Goal: Feedback & Contribution: Submit feedback/report problem

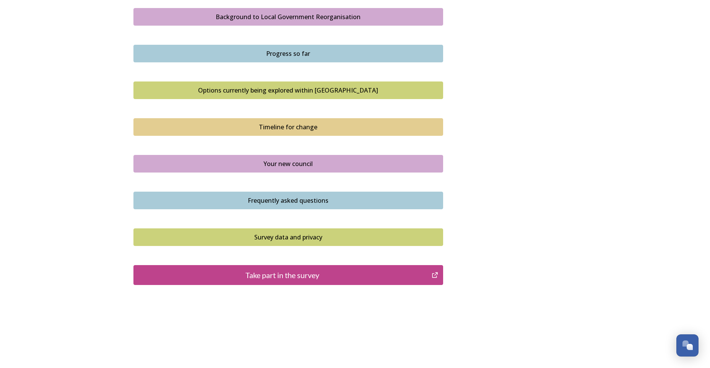
scroll to position [455, 0]
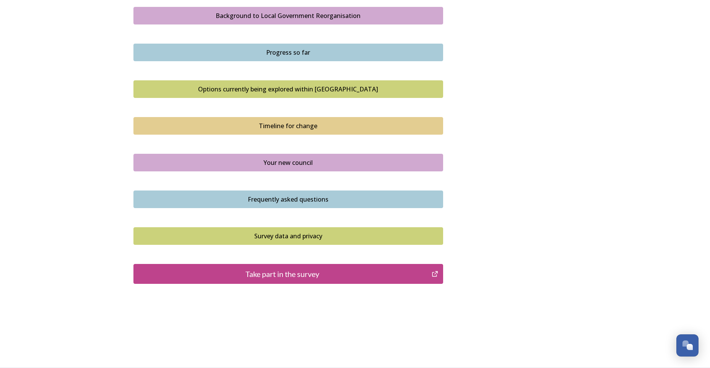
click at [295, 276] on div "Take part in the survey" at bounding box center [283, 273] width 290 height 11
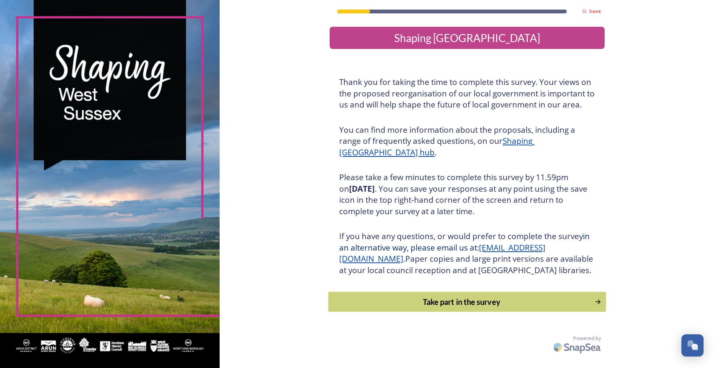
click at [405, 307] on div "Take part in the survey" at bounding box center [462, 301] width 258 height 11
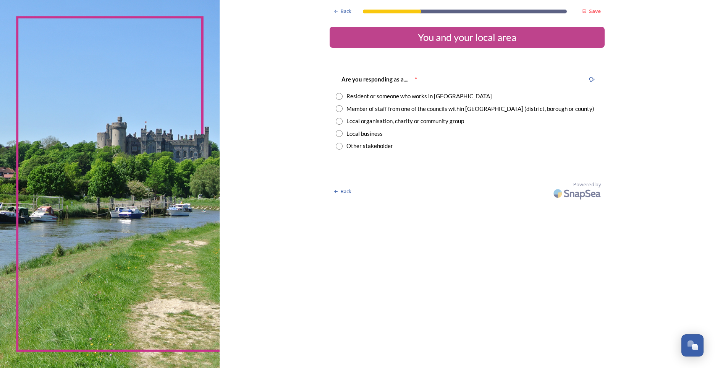
click at [341, 95] on input "radio" at bounding box center [339, 96] width 7 height 7
radio input "true"
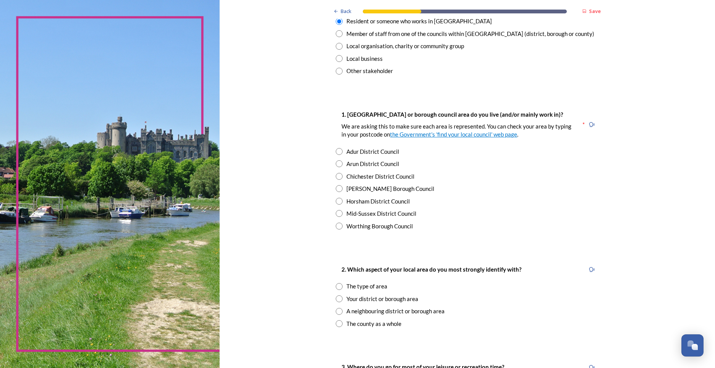
scroll to position [76, 0]
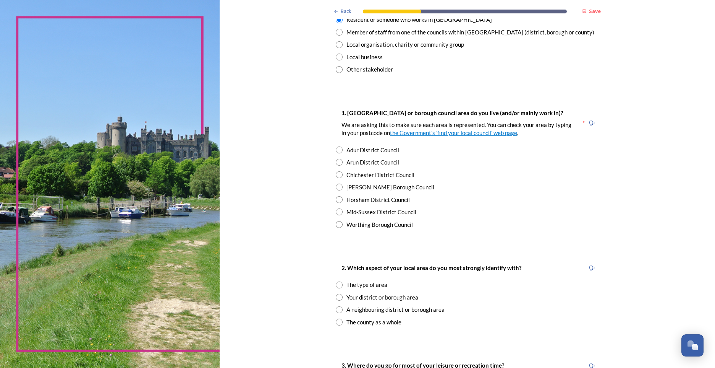
click at [337, 197] on input "radio" at bounding box center [339, 199] width 7 height 7
radio input "true"
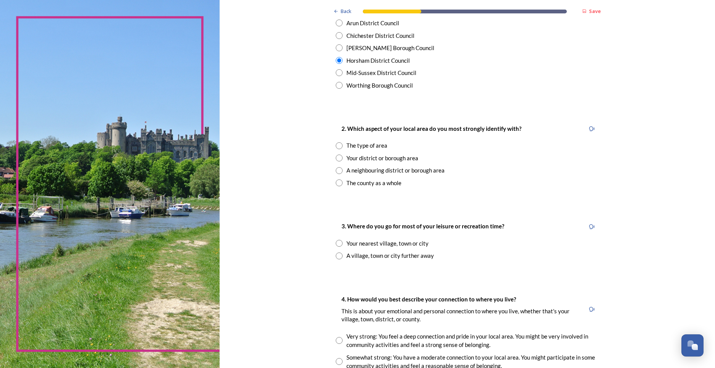
scroll to position [229, 0]
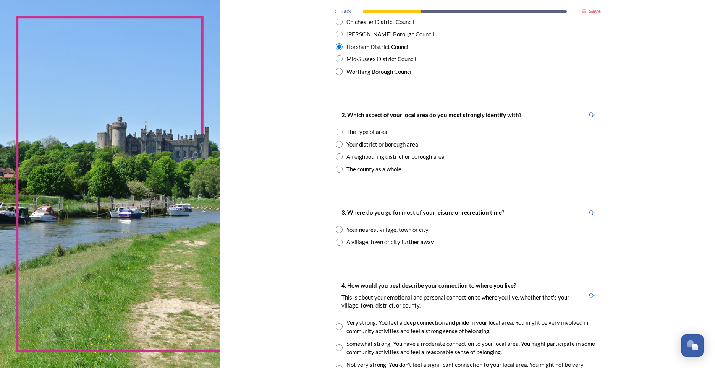
click at [339, 169] on input "radio" at bounding box center [339, 168] width 7 height 7
radio input "true"
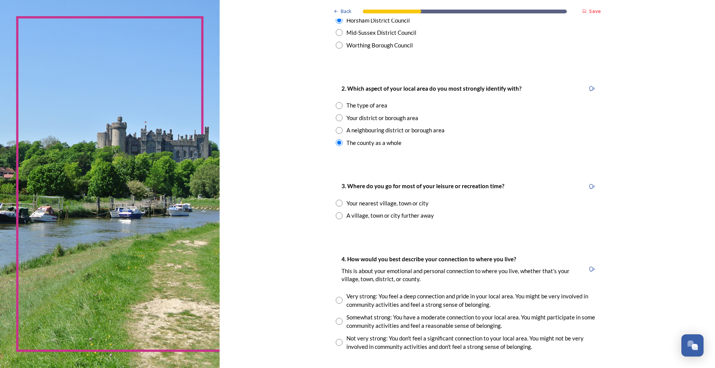
scroll to position [306, 0]
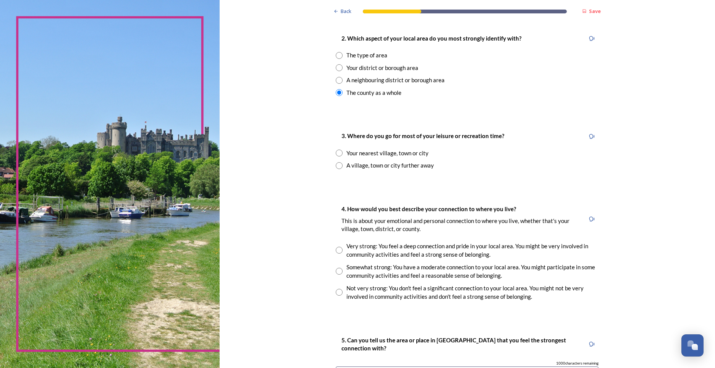
click at [338, 154] on input "radio" at bounding box center [339, 152] width 7 height 7
radio input "true"
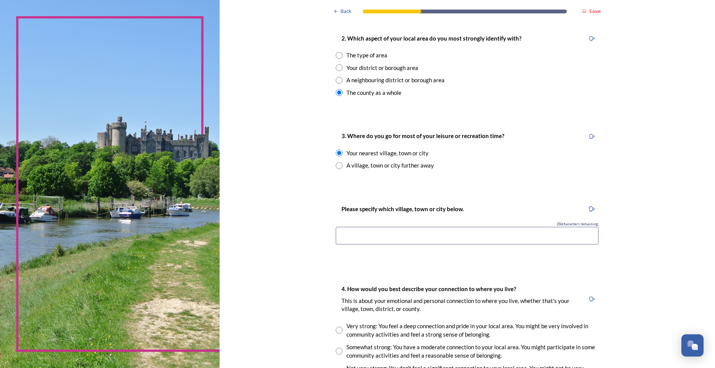
click at [415, 237] on input at bounding box center [467, 236] width 263 height 18
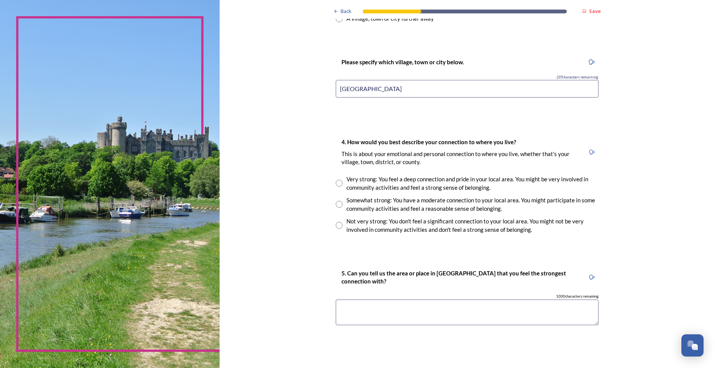
scroll to position [459, 0]
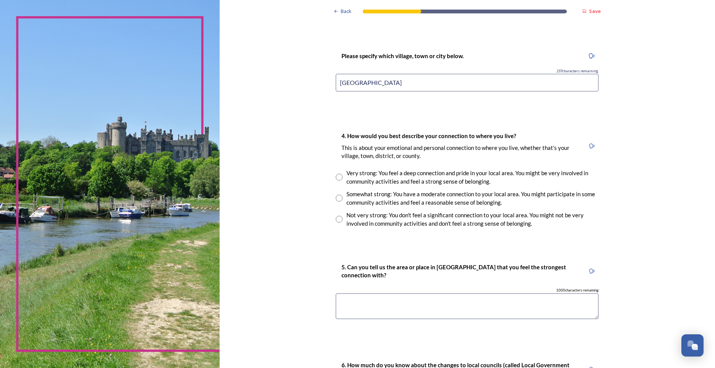
type input "[GEOGRAPHIC_DATA]"
click at [337, 200] on input "radio" at bounding box center [339, 198] width 7 height 7
radio input "true"
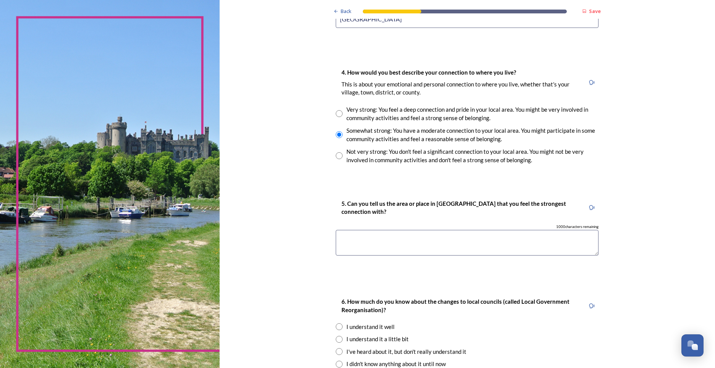
scroll to position [535, 0]
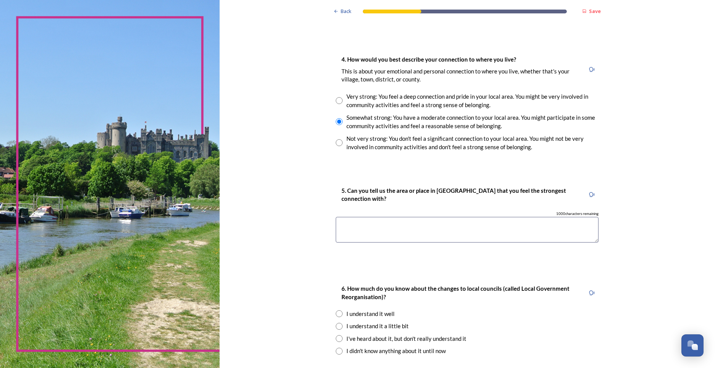
click at [387, 229] on textarea at bounding box center [467, 230] width 263 height 26
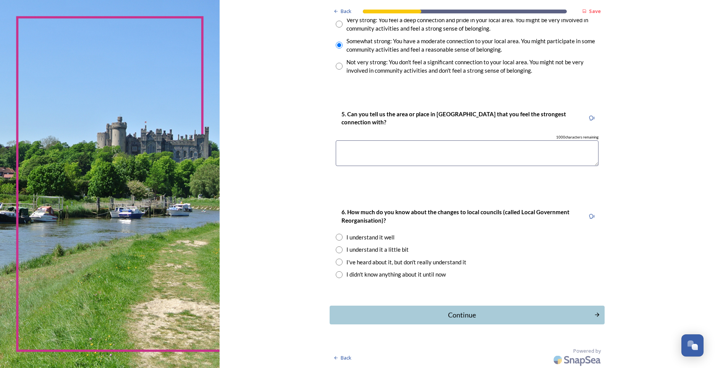
scroll to position [612, 0]
